Goal: Information Seeking & Learning: Learn about a topic

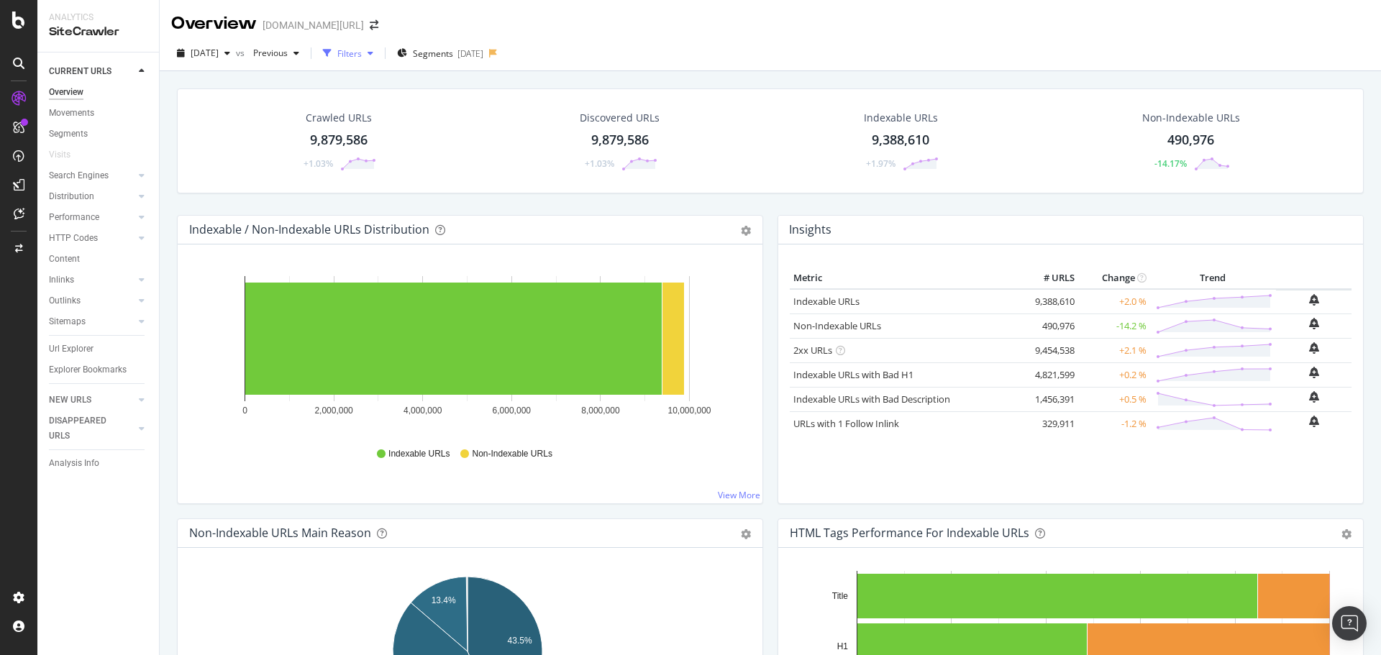
click at [362, 56] on div "Filters" at bounding box center [349, 53] width 24 height 12
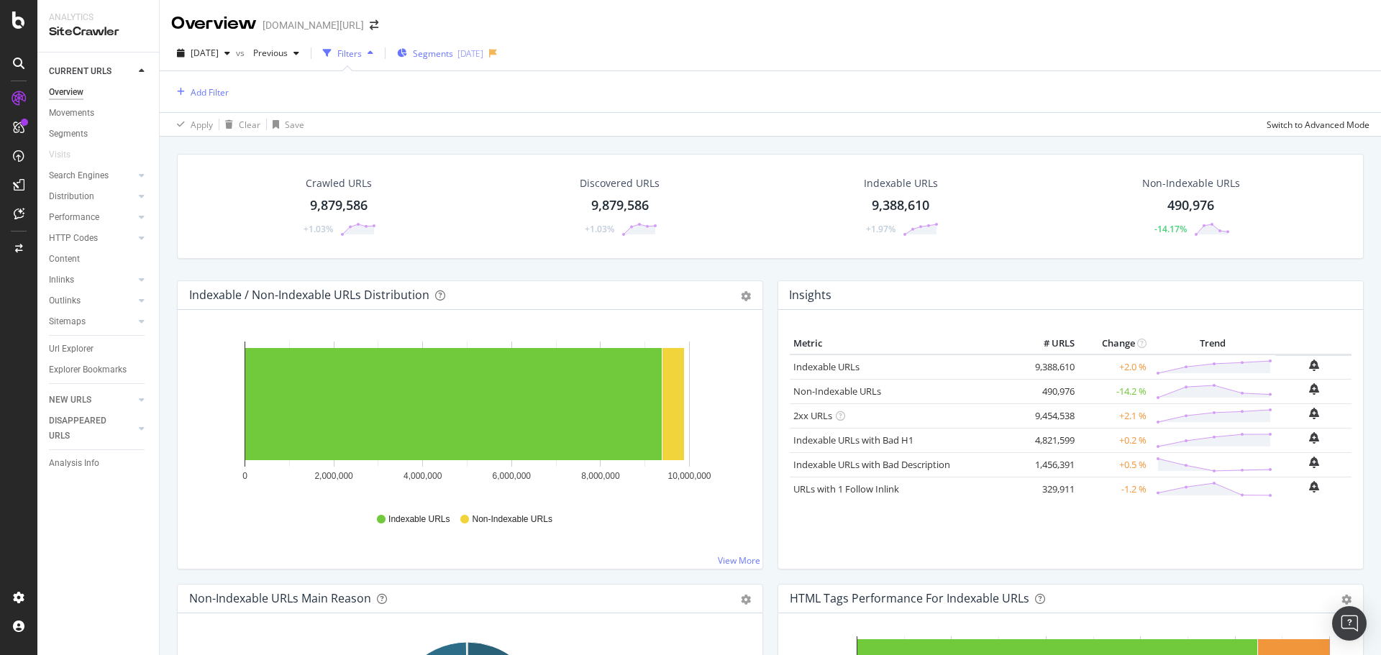
click at [454, 64] on div "Segments [DATE]" at bounding box center [440, 53] width 86 height 22
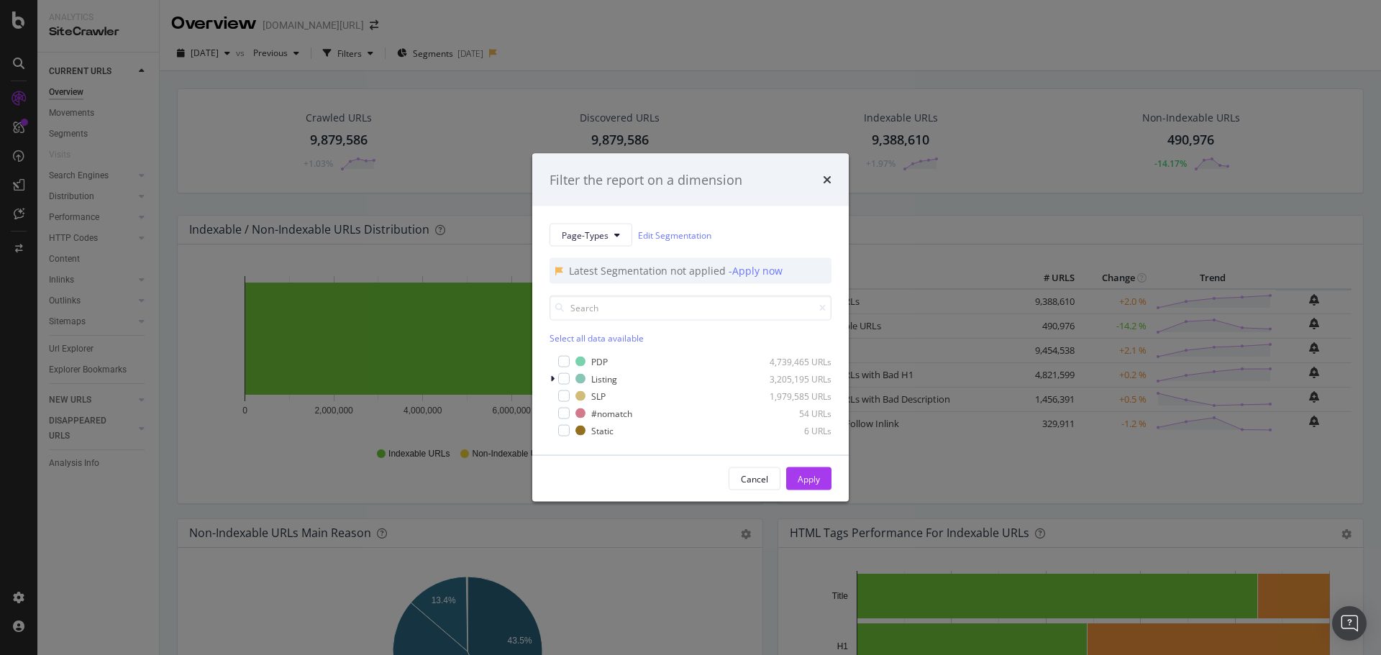
click at [613, 107] on div "Filter the report on a dimension Page-Types Edit Segmentation Latest Segmentati…" at bounding box center [690, 327] width 1381 height 655
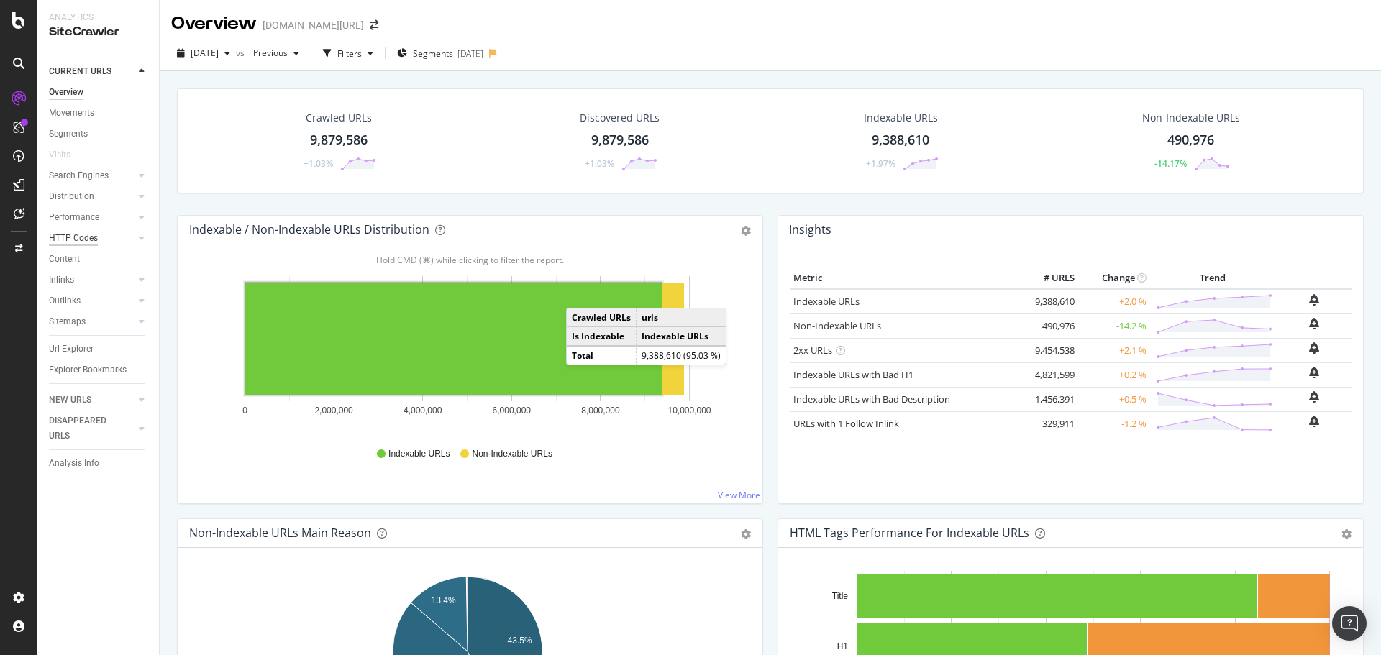
click at [76, 239] on div "HTTP Codes" at bounding box center [73, 238] width 49 height 15
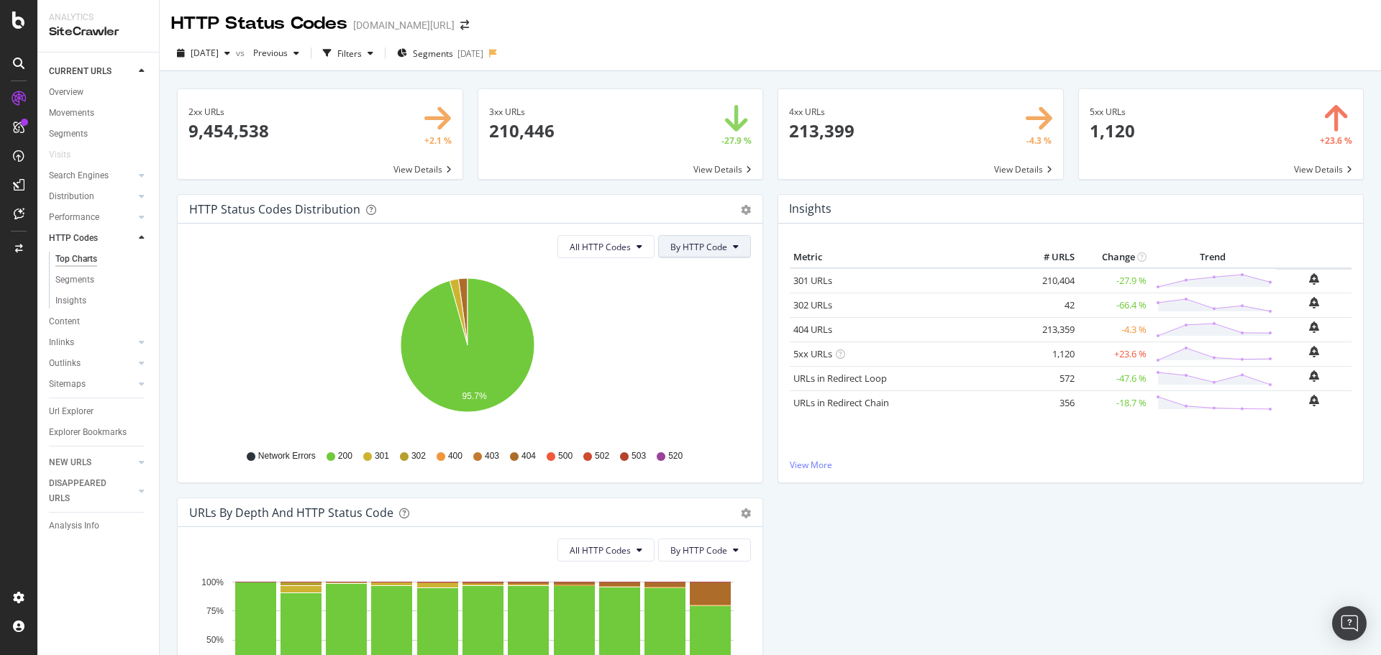
click at [658, 250] on button "By HTTP Code" at bounding box center [704, 246] width 93 height 23
click at [626, 245] on span "All HTTP Codes" at bounding box center [599, 247] width 61 height 12
click at [682, 63] on div "[DATE] vs Previous Filters Segments [DATE]" at bounding box center [770, 56] width 1221 height 29
